Goal: Task Accomplishment & Management: Manage account settings

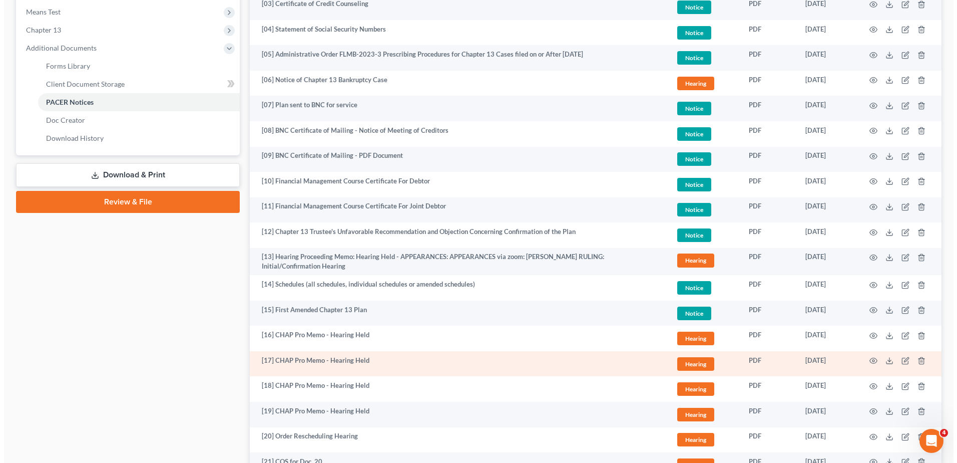
scroll to position [425, 0]
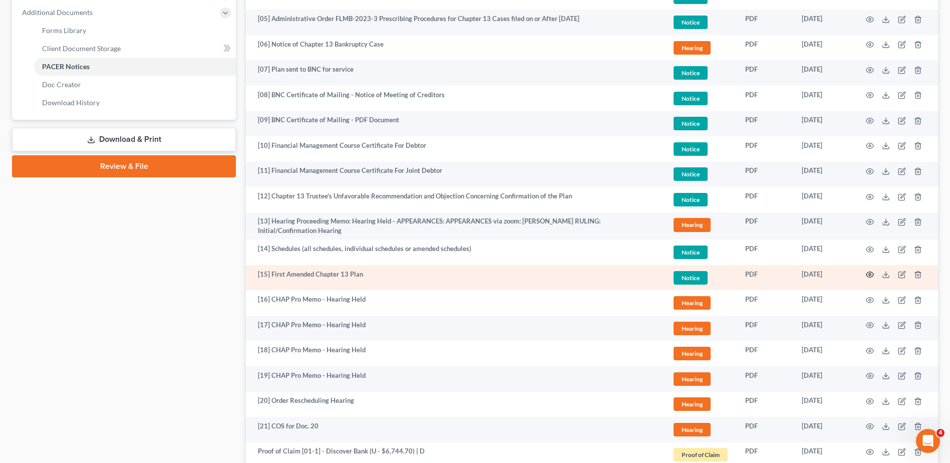
click at [869, 273] on icon "button" at bounding box center [870, 274] width 8 height 8
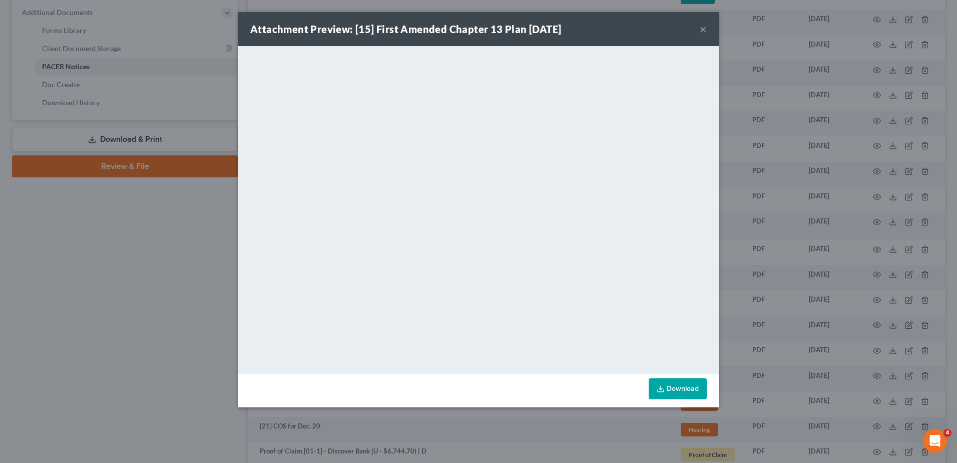
click at [699, 26] on div "Attachment Preview: [15] First Amended Chapter 13 Plan [DATE] ×" at bounding box center [478, 29] width 481 height 34
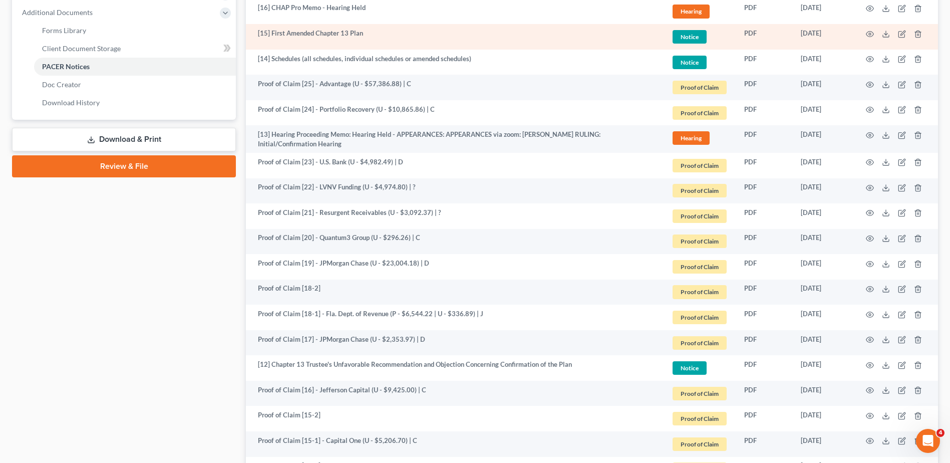
scroll to position [175, 0]
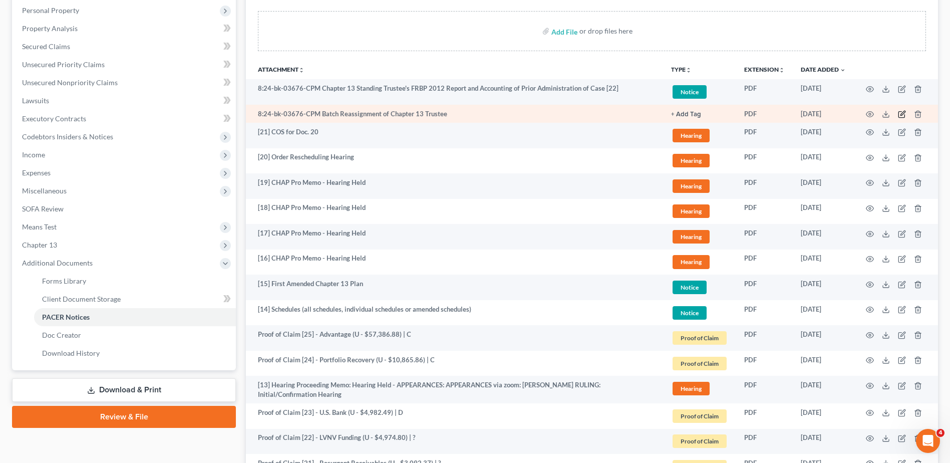
click at [902, 115] on icon "button" at bounding box center [902, 114] width 8 height 8
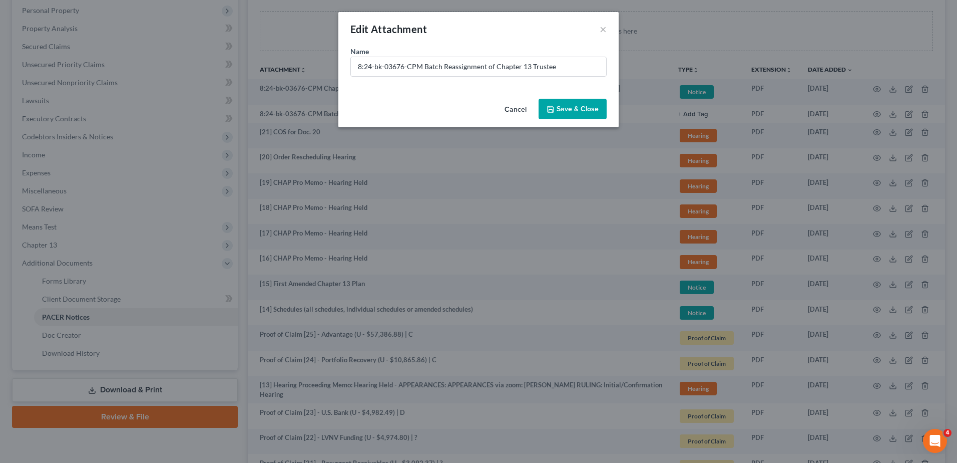
click at [524, 110] on button "Cancel" at bounding box center [516, 110] width 38 height 20
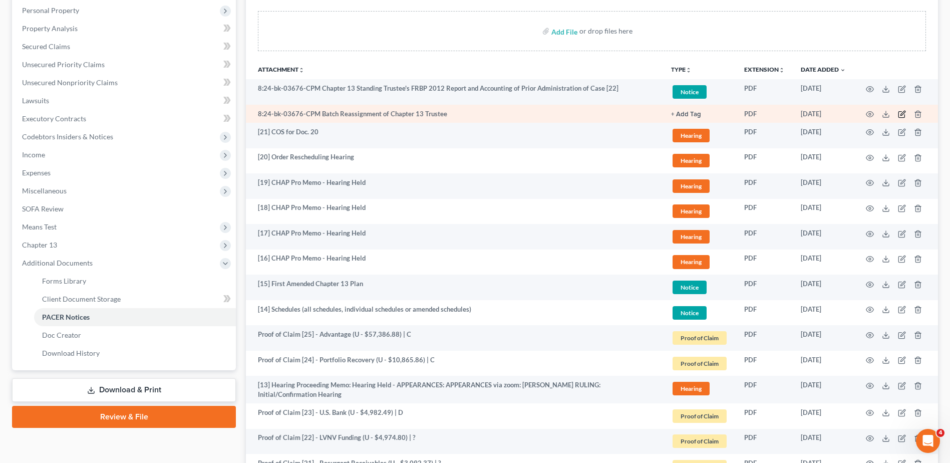
click at [899, 114] on icon "button" at bounding box center [902, 114] width 8 height 8
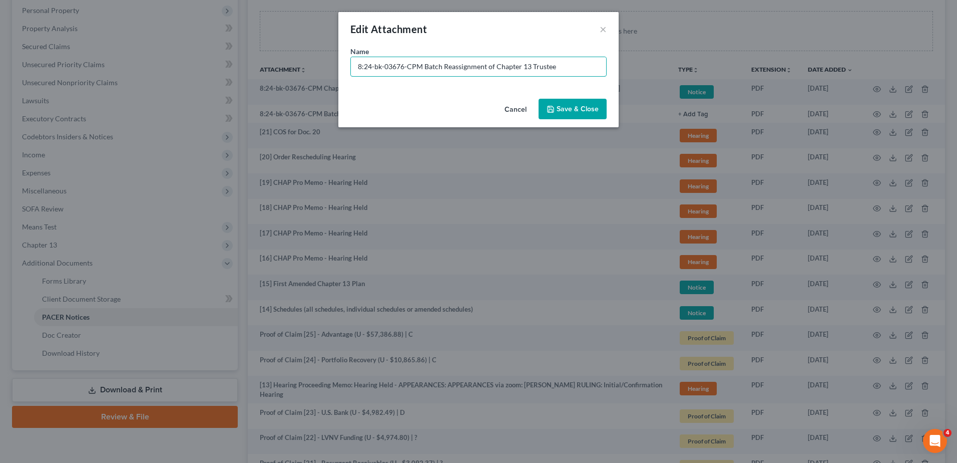
drag, startPoint x: 420, startPoint y: 67, endPoint x: 251, endPoint y: 62, distance: 168.3
click at [251, 62] on div "Edit Attachment × Name * 8:24-bk-03676-CPM Batch Reassignment of Chapter 13 Tru…" at bounding box center [478, 231] width 957 height 463
type input "(NO PAPER) [03] - Batch Reassignment of Chapter 13 Trustee"
click at [612, 109] on div "Cancel Save & Close" at bounding box center [478, 111] width 280 height 33
click at [586, 115] on button "Save & Close" at bounding box center [573, 109] width 68 height 21
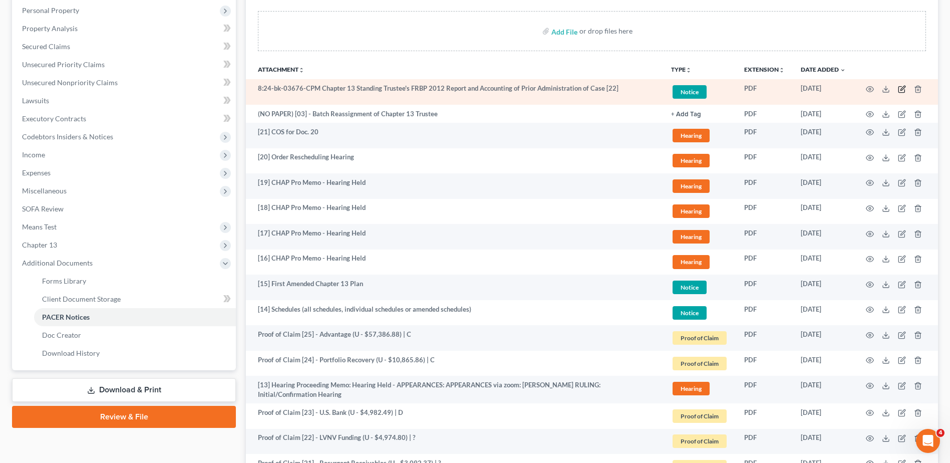
click at [904, 88] on icon "button" at bounding box center [902, 88] width 5 height 5
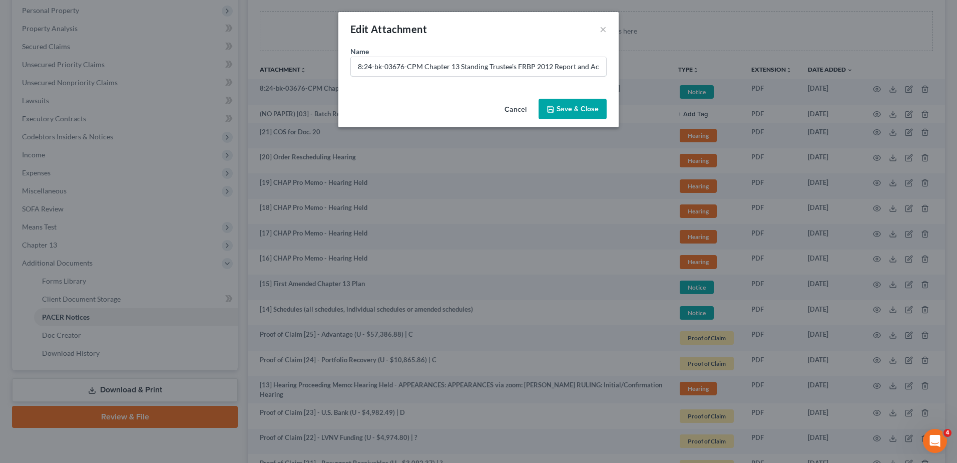
drag, startPoint x: 423, startPoint y: 65, endPoint x: 153, endPoint y: 68, distance: 270.4
click at [160, 66] on div "Edit Attachment × Name * 8:24-bk-03676-CPM Chapter 13 Standing Trustee's FRBP 2…" at bounding box center [478, 231] width 957 height 463
type input "[22] Chapter 13 Standing Trustee's FRBP 2012 Report and Accounting of Prior Adm…"
click at [581, 109] on span "Save & Close" at bounding box center [578, 109] width 42 height 9
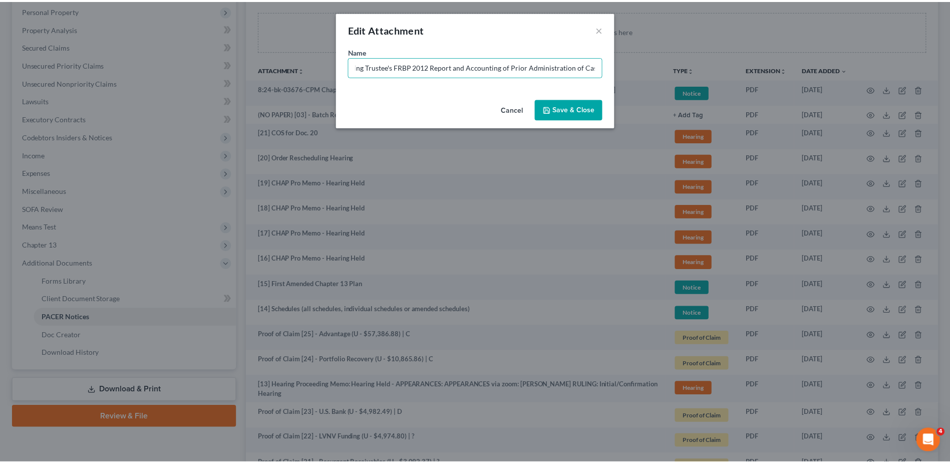
scroll to position [0, 0]
